Goal: Find specific page/section: Find specific page/section

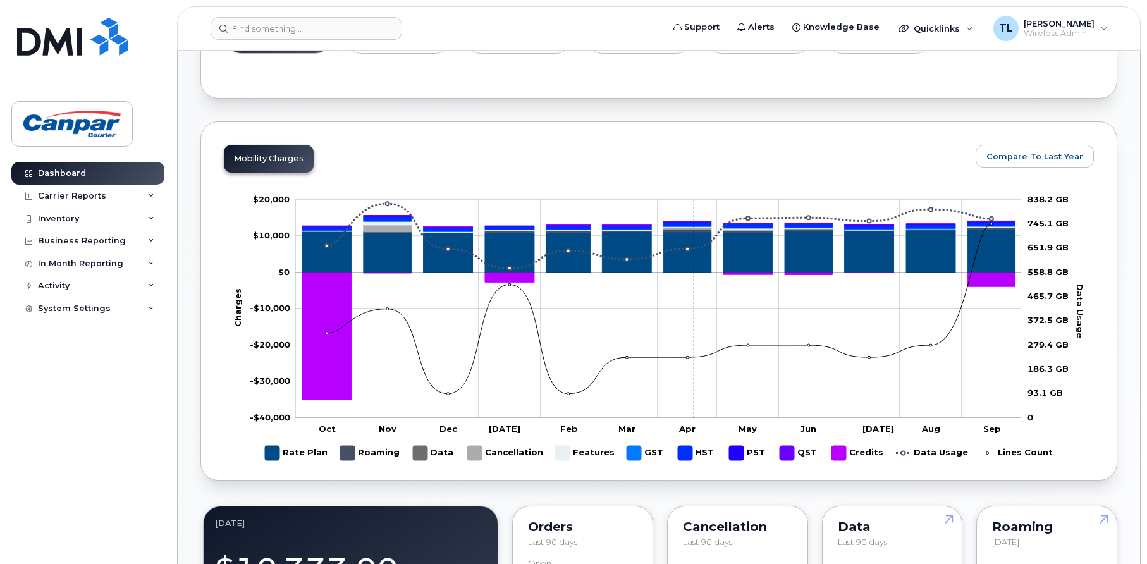
scroll to position [696, 0]
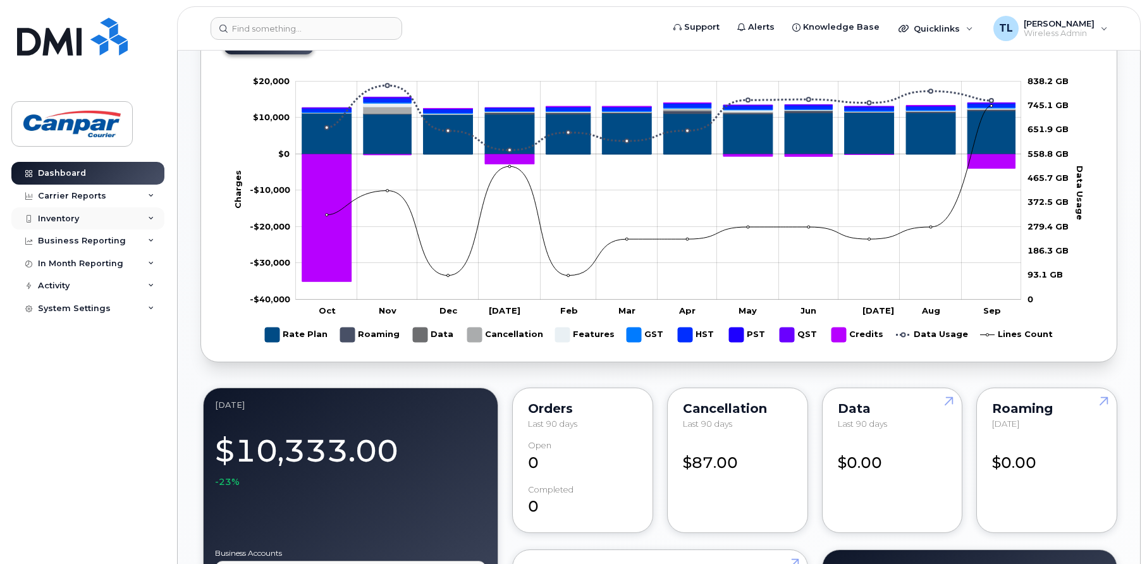
click at [75, 216] on div "Inventory" at bounding box center [58, 219] width 41 height 10
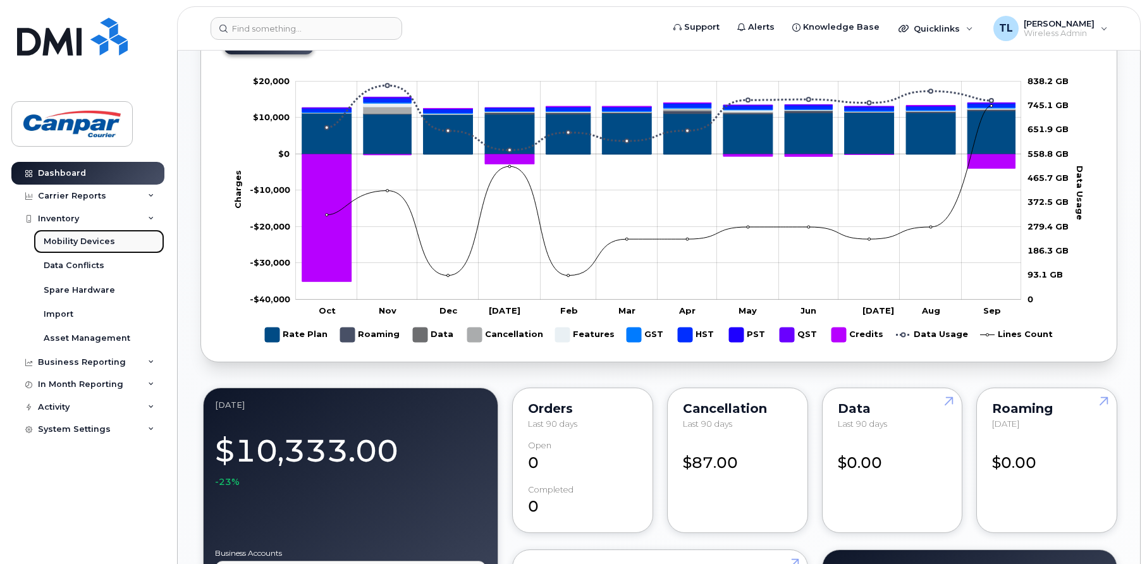
click at [91, 243] on div "Mobility Devices" at bounding box center [79, 241] width 71 height 11
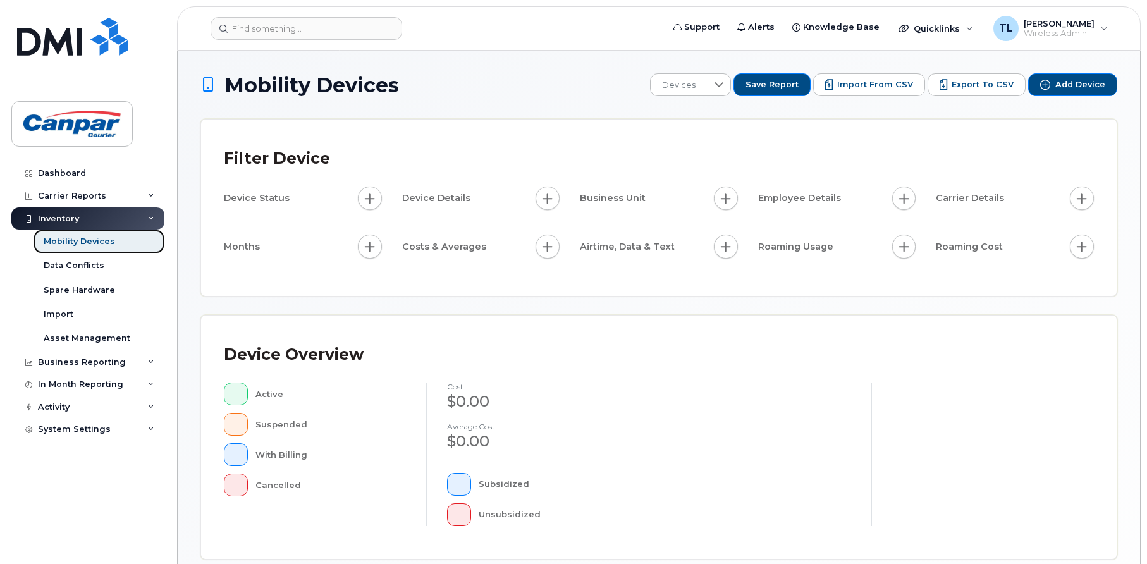
scroll to position [253, 0]
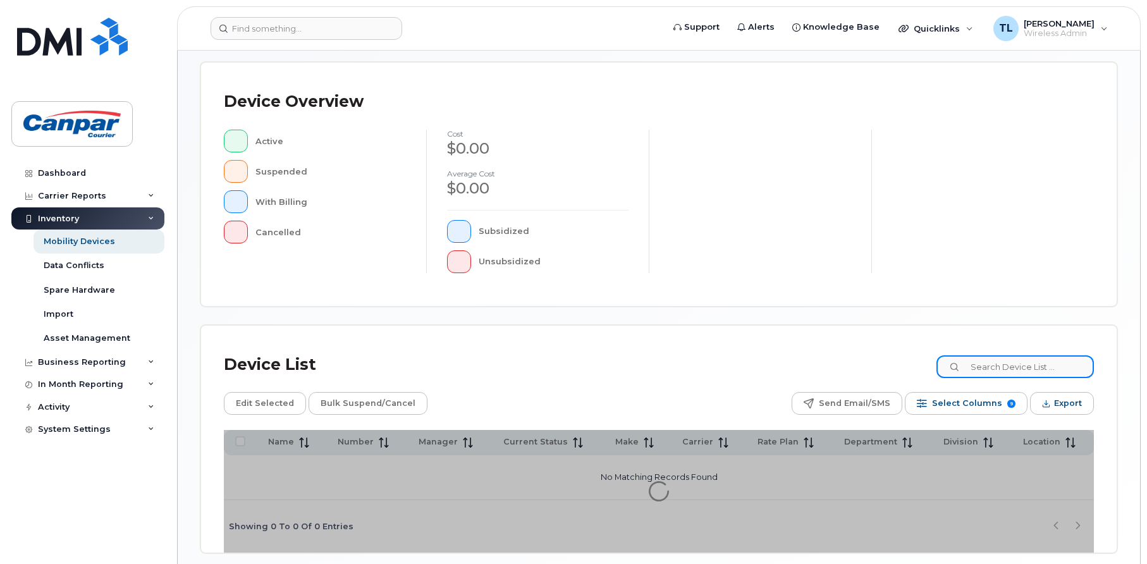
click at [1012, 361] on input at bounding box center [1016, 367] width 158 height 23
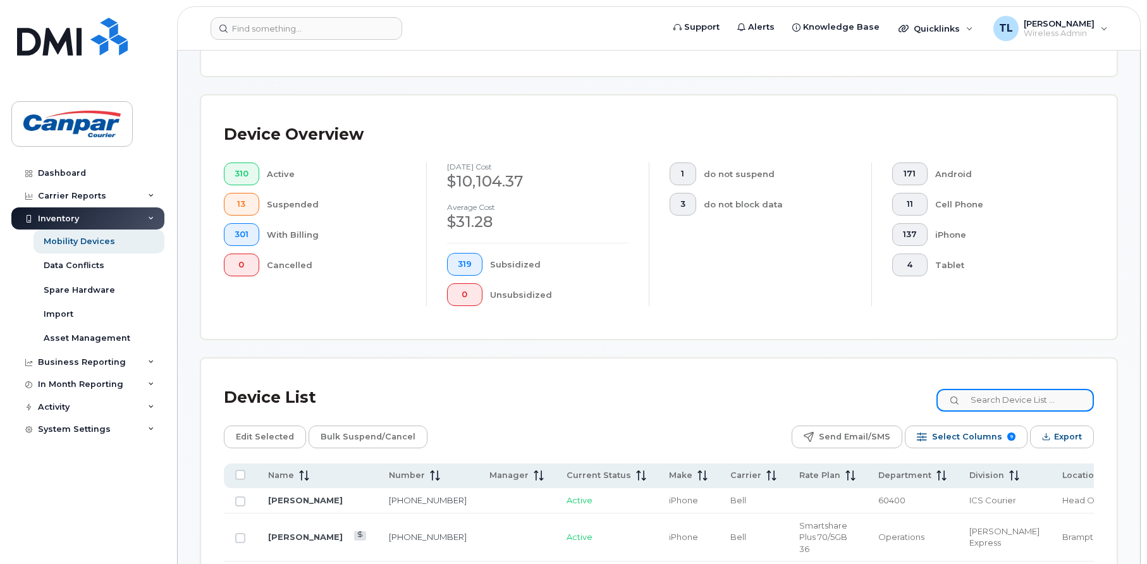
scroll to position [286, 0]
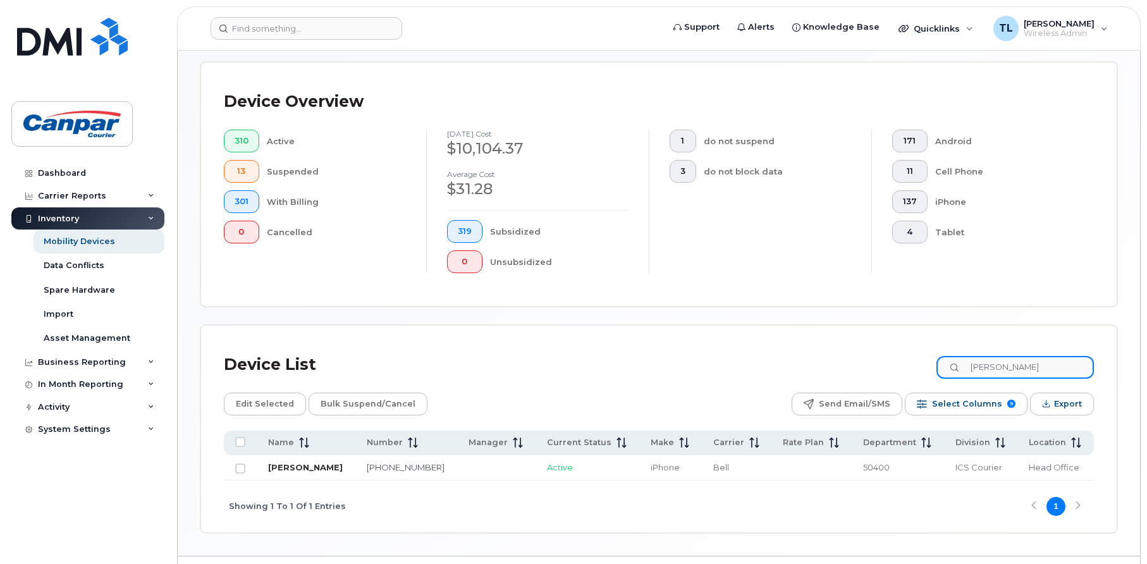
type input "[PERSON_NAME]"
click at [302, 466] on link "[PERSON_NAME]" at bounding box center [305, 467] width 75 height 10
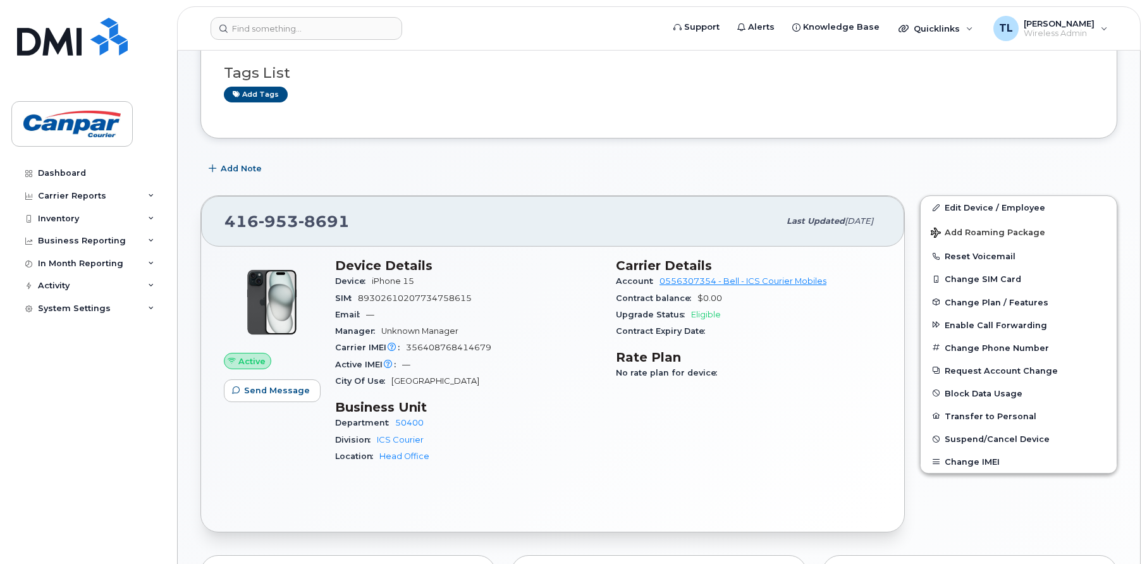
scroll to position [190, 0]
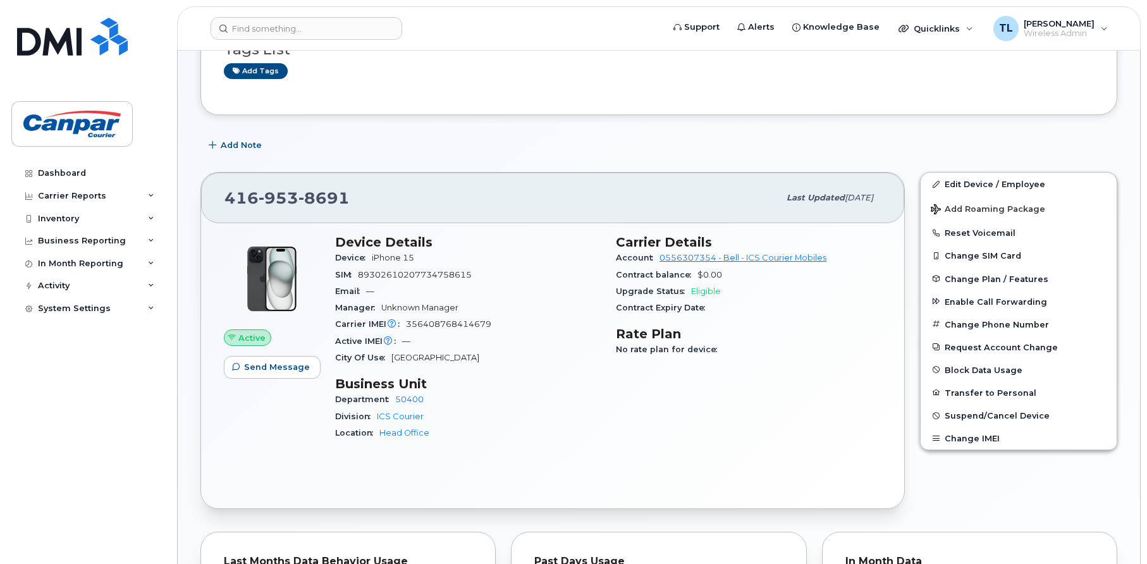
click at [57, 424] on div "Dashboard Carrier Reports Monthly Billing Data Daily Data Pooling Data Behavior…" at bounding box center [89, 353] width 156 height 383
drag, startPoint x: 73, startPoint y: 431, endPoint x: 81, endPoint y: 421, distance: 12.7
click at [78, 424] on div "Dashboard Carrier Reports Monthly Billing Data Daily Data Pooling Data Behavior…" at bounding box center [89, 353] width 156 height 383
